Goal: Navigation & Orientation: Find specific page/section

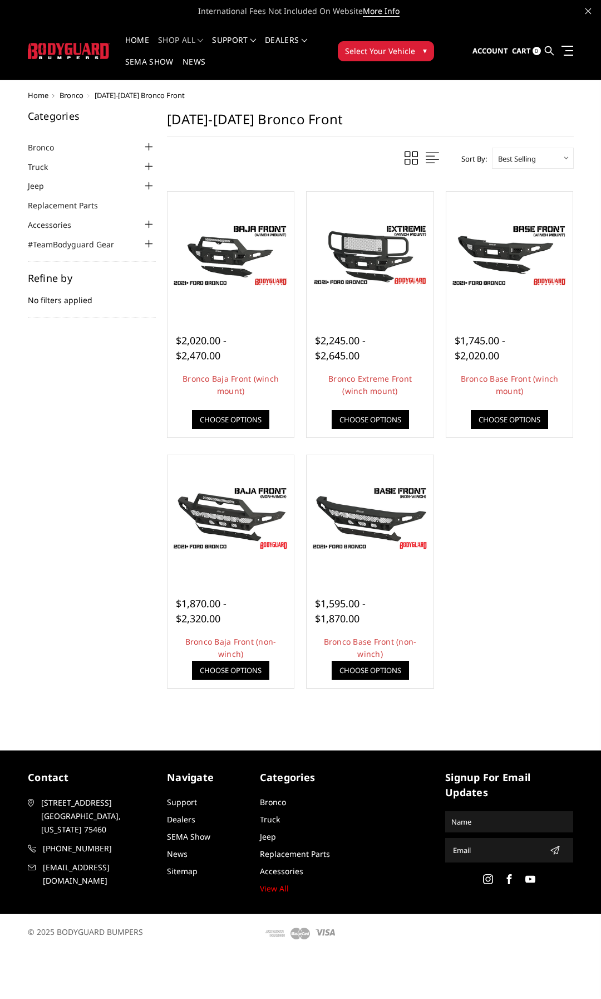
click at [82, 53] on img at bounding box center [69, 51] width 82 height 16
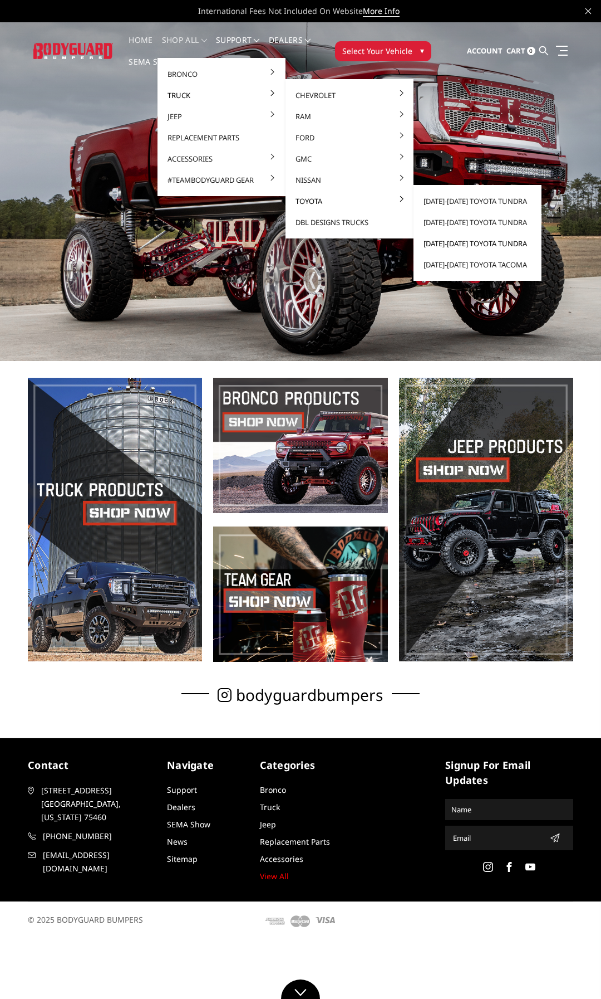
click at [454, 242] on link "[DATE]-[DATE] Toyota Tundra" at bounding box center [477, 243] width 119 height 21
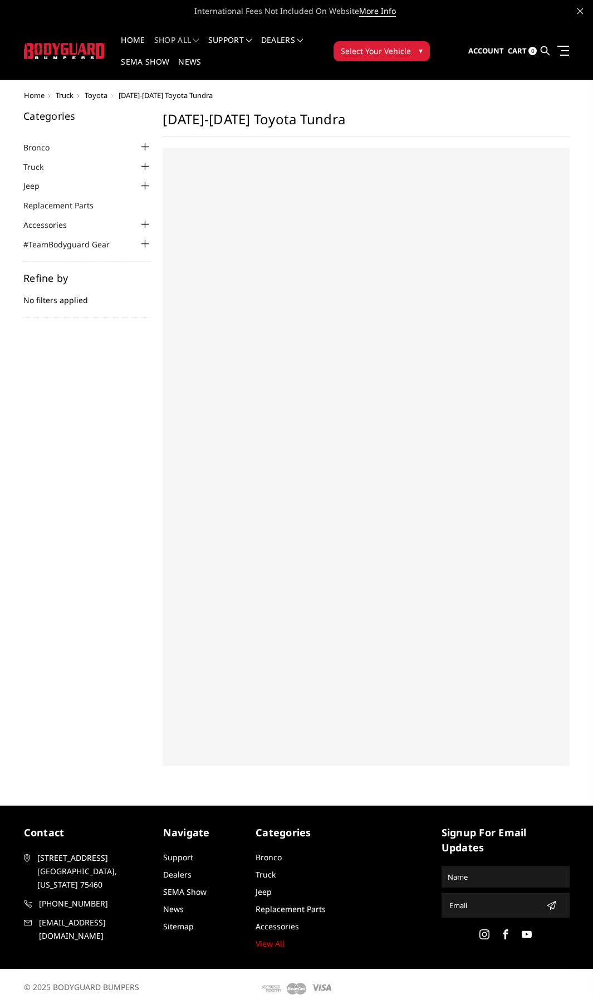
select select "US"
